Goal: Transaction & Acquisition: Purchase product/service

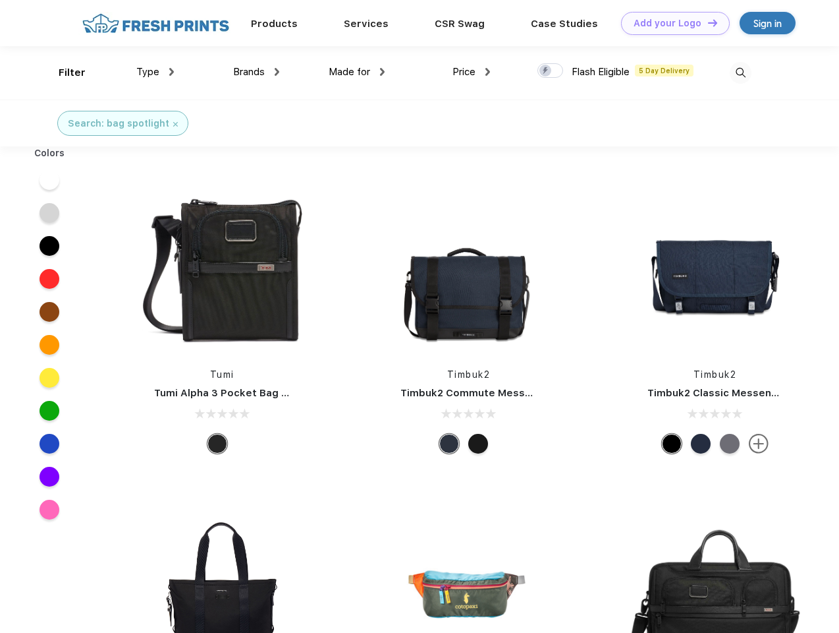
scroll to position [1, 0]
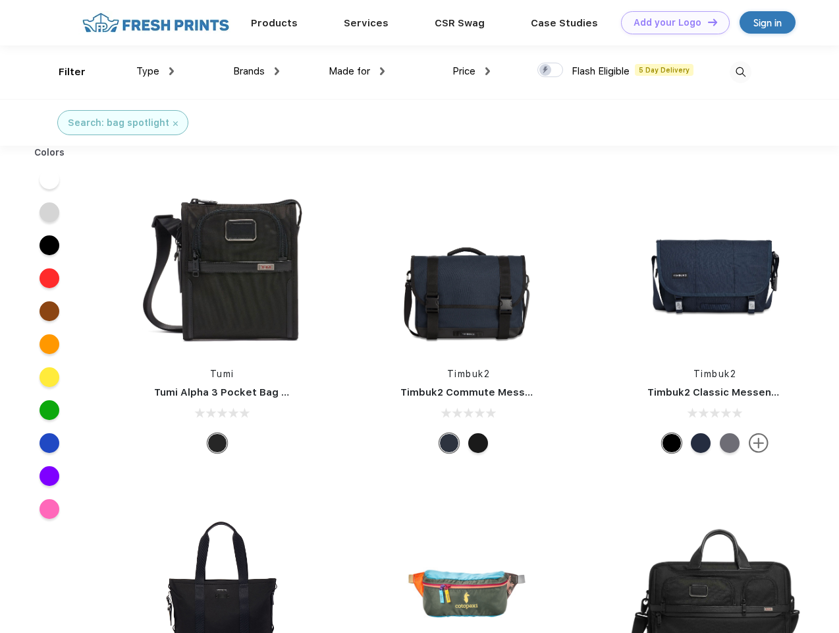
click at [671, 22] on link "Add your Logo Design Tool" at bounding box center [675, 22] width 109 height 23
click at [0, 0] on div "Design Tool" at bounding box center [0, 0] width 0 height 0
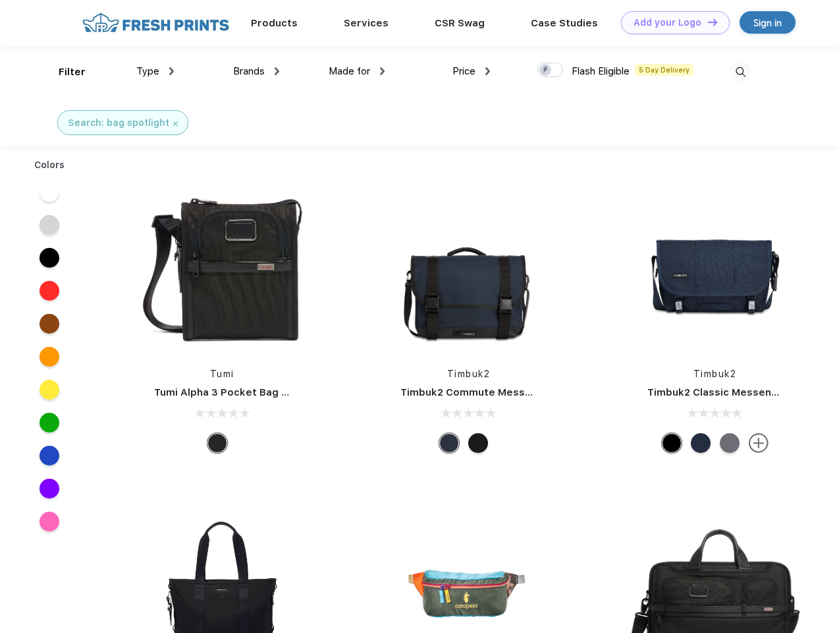
click at [707, 22] on link "Add your Logo Design Tool" at bounding box center [675, 22] width 109 height 23
click at [63, 72] on div "Filter" at bounding box center [72, 72] width 27 height 15
click at [156, 71] on span "Type" at bounding box center [147, 71] width 23 height 12
click at [256, 71] on span "Brands" at bounding box center [249, 71] width 32 height 12
click at [357, 71] on span "Made for" at bounding box center [350, 71] width 42 height 12
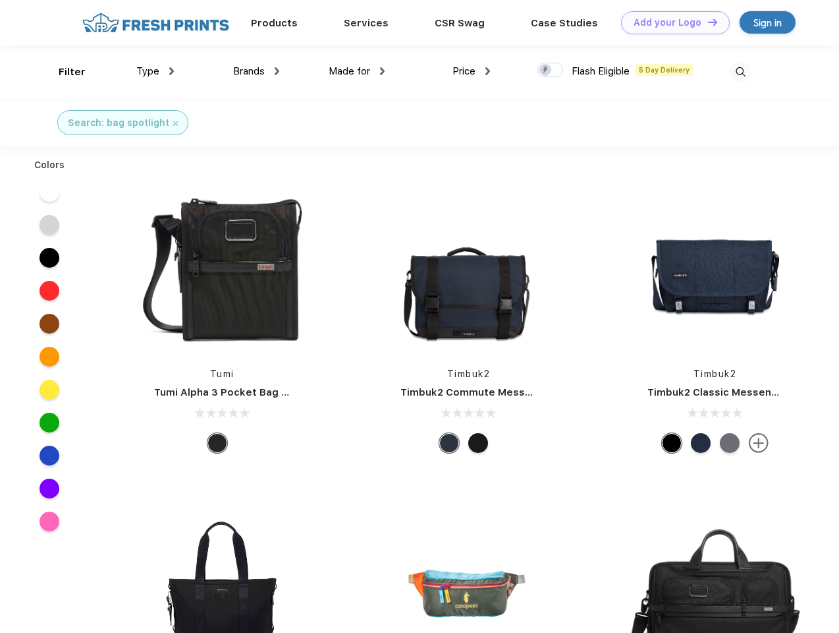
click at [472, 71] on span "Price" at bounding box center [464, 71] width 23 height 12
click at [551, 71] on div at bounding box center [551, 70] width 26 height 14
click at [546, 71] on input "checkbox" at bounding box center [542, 66] width 9 height 9
click at [741, 72] on img at bounding box center [741, 72] width 22 height 22
